Goal: Check status: Check status

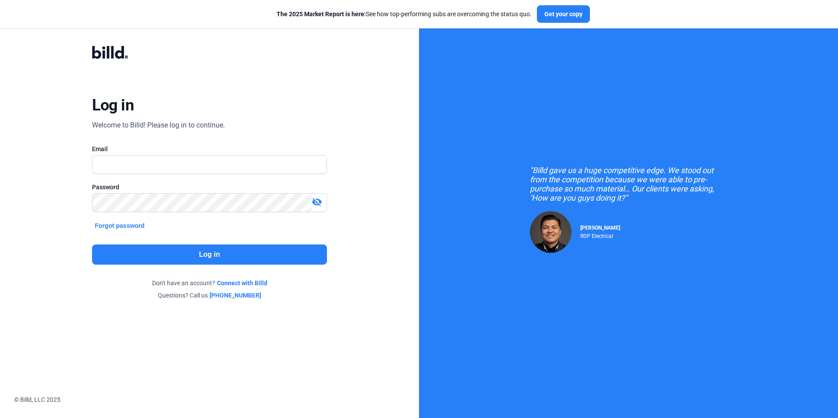
type input "[EMAIL_ADDRESS][DOMAIN_NAME]"
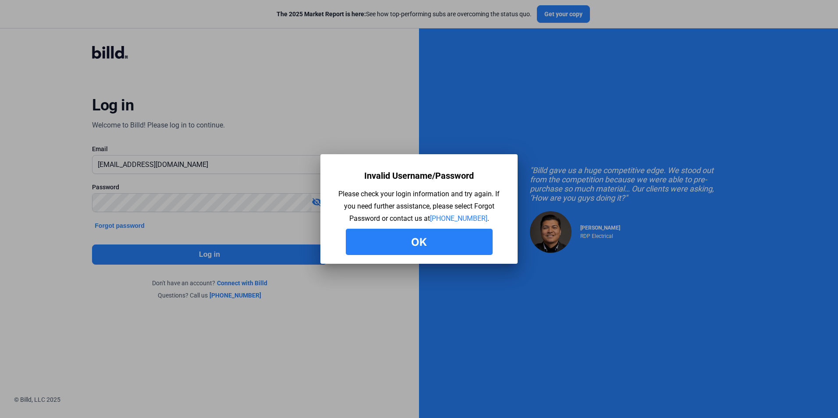
click at [381, 233] on button "Ok" at bounding box center [419, 242] width 147 height 26
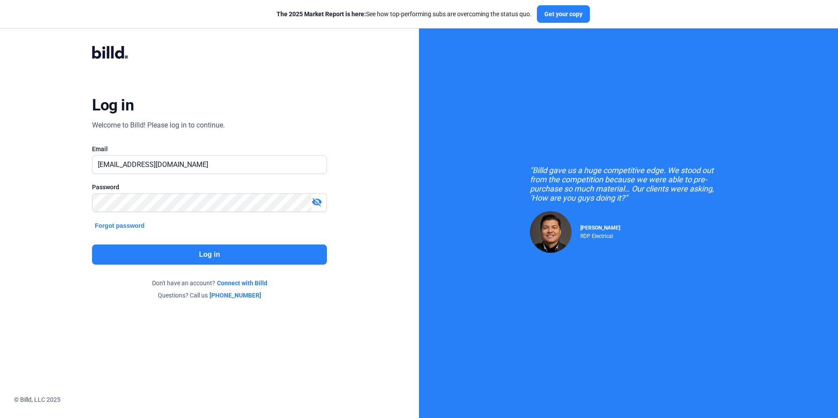
click at [319, 199] on mat-icon "visibility_off" at bounding box center [316, 202] width 11 height 11
click at [203, 247] on button "Log in" at bounding box center [209, 254] width 234 height 20
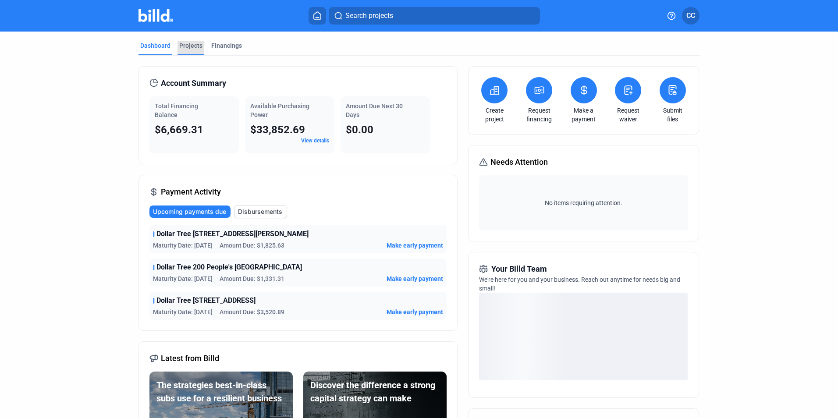
click at [191, 43] on div "Projects" at bounding box center [190, 45] width 23 height 9
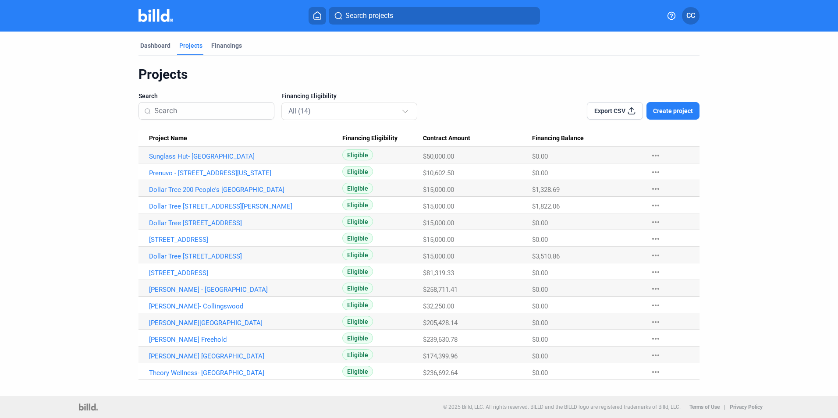
click at [225, 152] on Name "Sunglass Hut- [GEOGRAPHIC_DATA]" at bounding box center [240, 155] width 204 height 17
click at [234, 156] on link "Sunglass Hut- [GEOGRAPHIC_DATA]" at bounding box center [245, 156] width 193 height 8
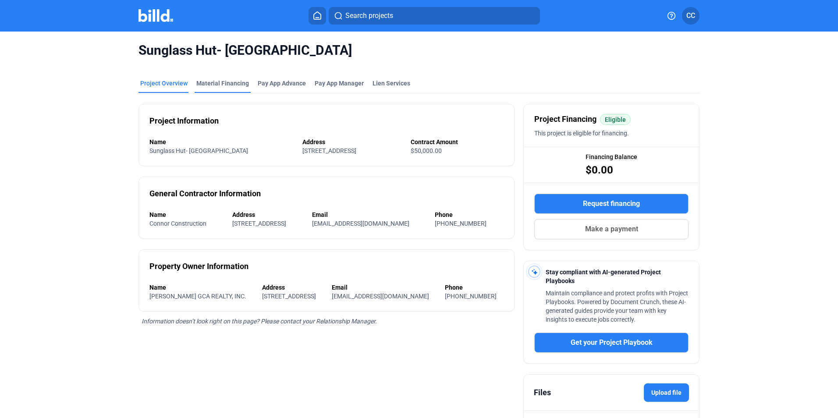
click at [232, 82] on div "Material Financing" at bounding box center [222, 83] width 53 height 9
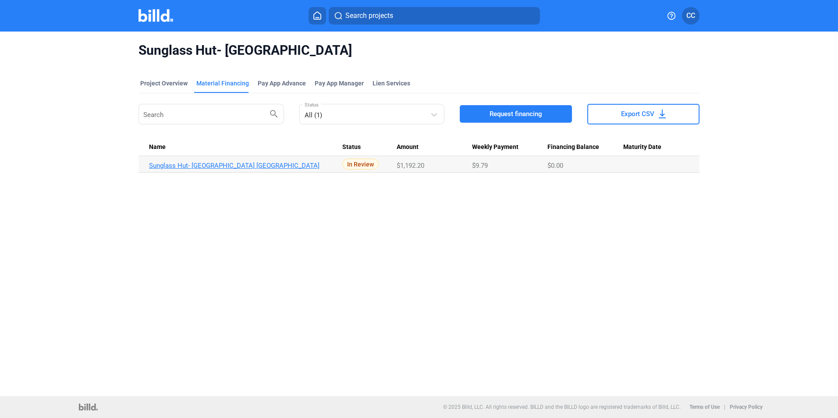
click at [254, 165] on link "Sunglass Hut- [GEOGRAPHIC_DATA] [GEOGRAPHIC_DATA]" at bounding box center [245, 166] width 193 height 8
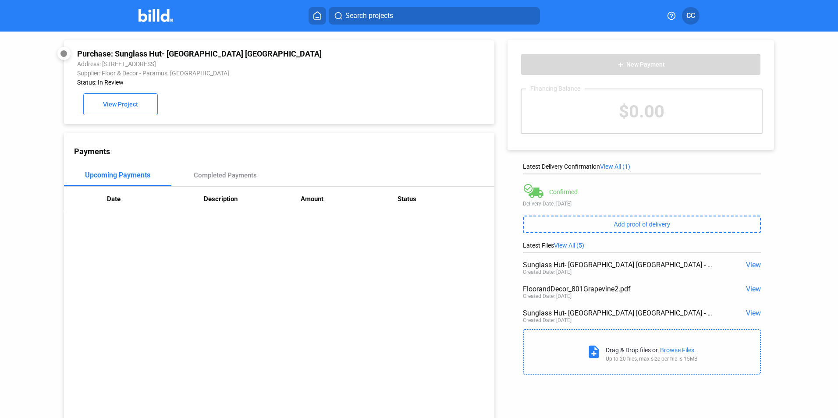
scroll to position [34, 0]
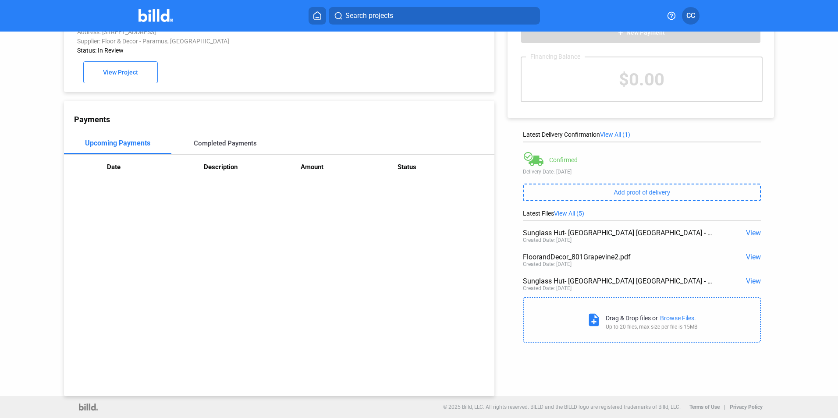
click at [250, 148] on div "Completed Payments" at bounding box center [225, 143] width 108 height 21
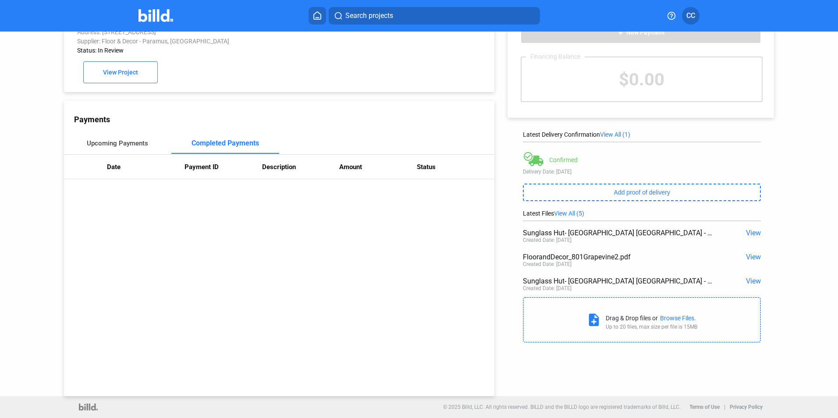
click at [151, 146] on div "Upcoming Payments" at bounding box center [118, 143] width 108 height 21
